Goal: Transaction & Acquisition: Purchase product/service

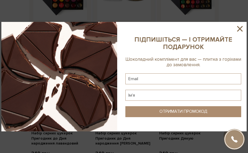
scroll to position [218, 0]
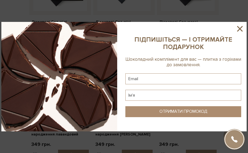
click at [238, 28] on icon at bounding box center [239, 28] width 9 height 9
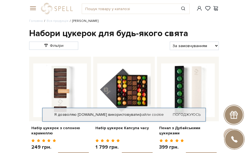
scroll to position [0, 0]
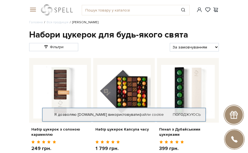
click at [60, 8] on link "logo" at bounding box center [58, 9] width 34 height 11
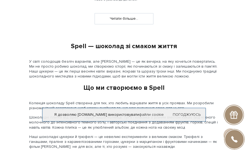
scroll to position [464, 0]
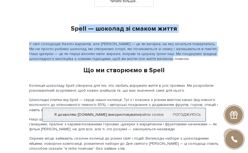
drag, startPoint x: 80, startPoint y: 27, endPoint x: 160, endPoint y: 61, distance: 86.9
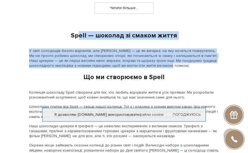
scroll to position [454, 0]
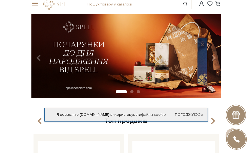
scroll to position [0, 0]
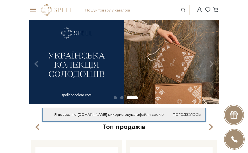
click at [35, 10] on span at bounding box center [31, 9] width 5 height 5
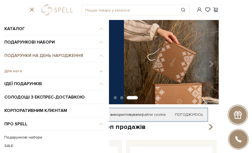
click at [53, 57] on span "Подарунки на День народження" at bounding box center [54, 55] width 100 height 13
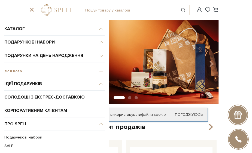
click at [13, 70] on span "Для кого" at bounding box center [54, 70] width 100 height 5
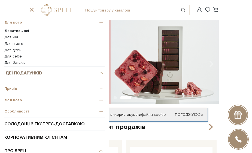
scroll to position [55, 0]
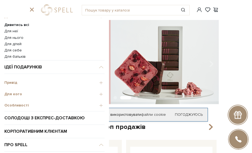
click at [23, 83] on span "Привід" at bounding box center [54, 82] width 100 height 5
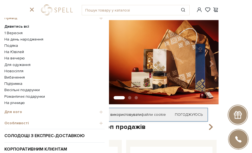
scroll to position [82, 0]
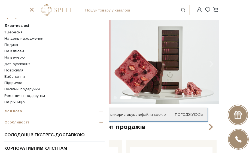
click at [19, 103] on link "На річницю" at bounding box center [54, 101] width 100 height 5
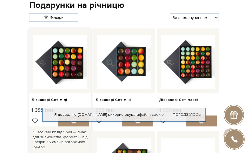
scroll to position [27, 0]
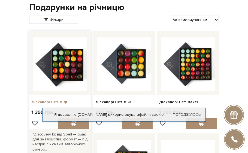
click at [35, 103] on link "Діскавері Сет-міді" at bounding box center [60, 101] width 58 height 5
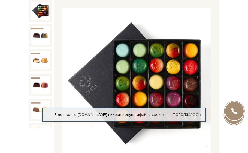
scroll to position [191, 0]
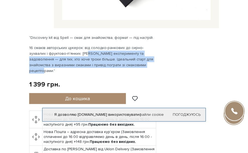
drag, startPoint x: 147, startPoint y: 57, endPoint x: 68, endPoint y: 48, distance: 79.4
click at [68, 48] on p "16 смаків авторських цукерок: від солодко-ранкових до сирно-зухвалих і фруктово…" at bounding box center [93, 59] width 128 height 29
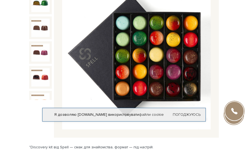
scroll to position [164, 0]
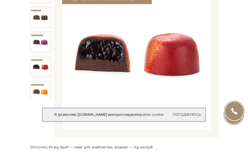
click at [41, 59] on img at bounding box center [40, 67] width 18 height 18
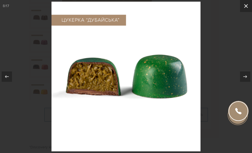
click at [248, 5] on icon at bounding box center [246, 6] width 7 height 7
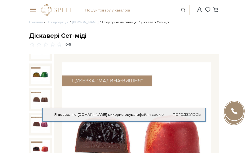
click at [114, 20] on link "Подарунки на річницю" at bounding box center [119, 22] width 35 height 4
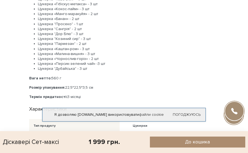
scroll to position [409, 0]
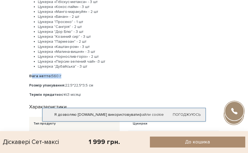
drag, startPoint x: 59, startPoint y: 71, endPoint x: 29, endPoint y: 72, distance: 30.0
click at [29, 73] on p "Вага нетто: 560 г" at bounding box center [124, 75] width 190 height 5
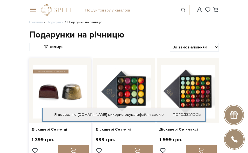
click at [56, 83] on img at bounding box center [60, 92] width 54 height 54
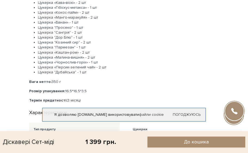
click at [126, 50] on li "Цукерка «Каштан-ром» - 2 шт" at bounding box center [128, 52] width 181 height 5
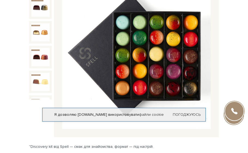
scroll to position [82, 0]
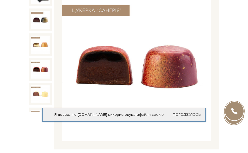
scroll to position [55, 0]
